Goal: Purchase product/service

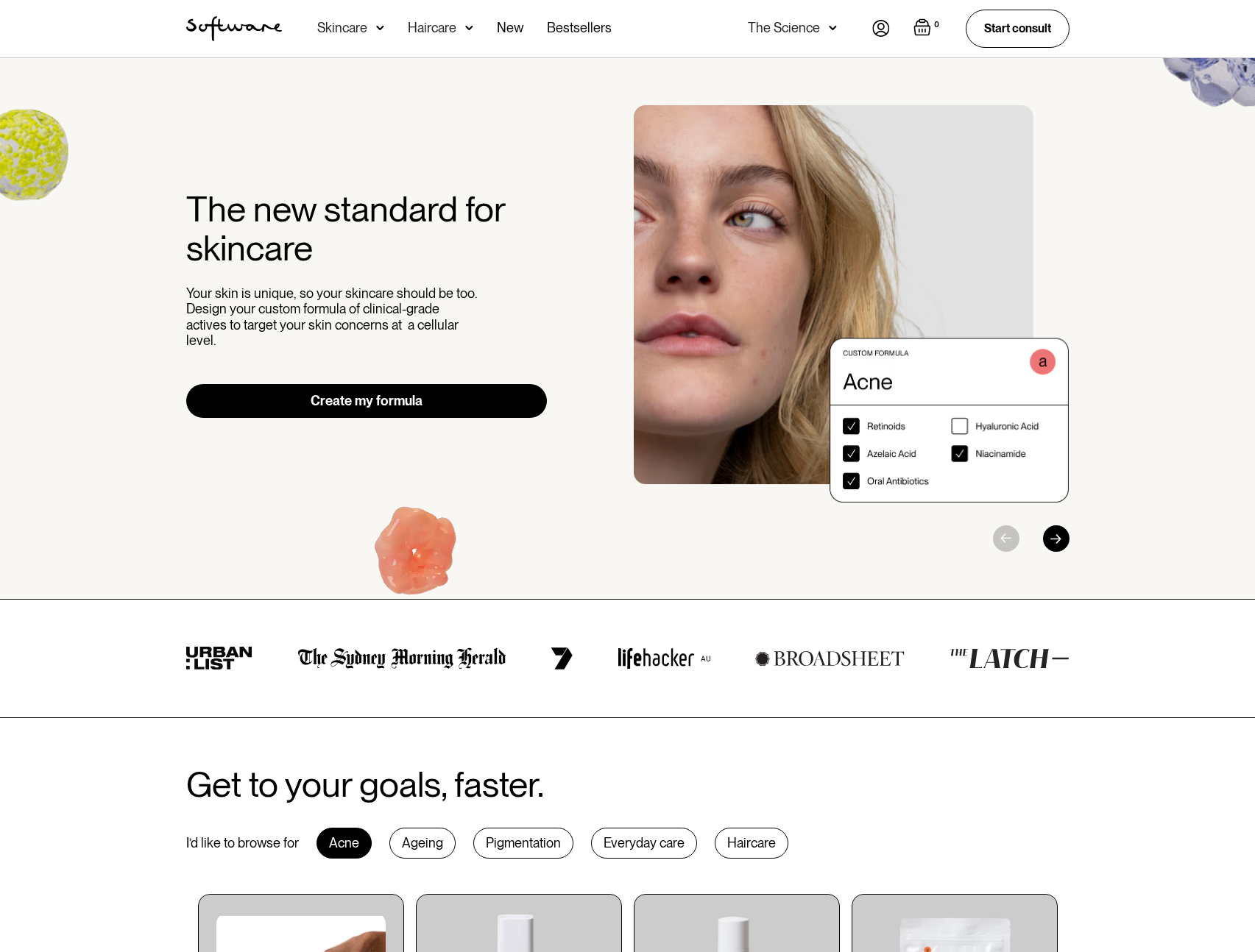
click at [384, 394] on link "Create my formula" at bounding box center [367, 401] width 361 height 34
